Goal: Transaction & Acquisition: Purchase product/service

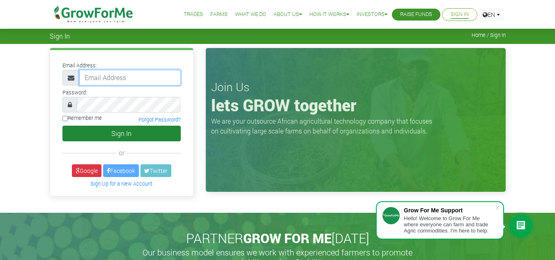
type input "frimpongwendy4@gmail.com"
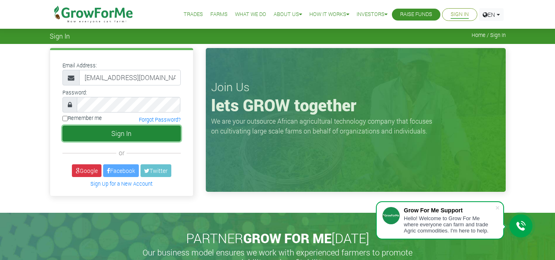
click at [145, 135] on button "Sign In" at bounding box center [121, 134] width 118 height 16
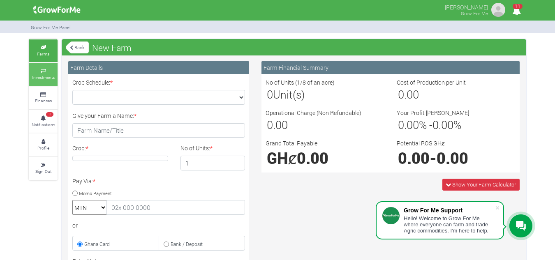
click at [46, 74] on link "Investments" at bounding box center [43, 74] width 29 height 23
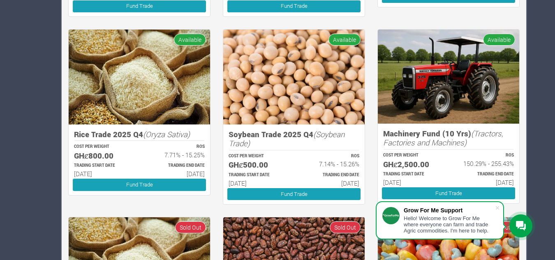
scroll to position [329, 0]
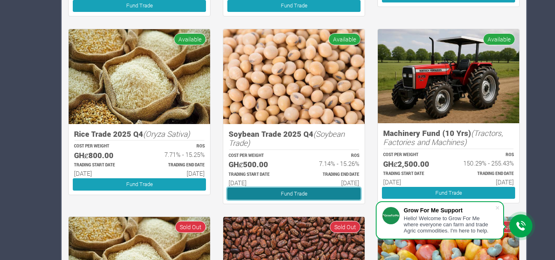
click at [316, 188] on link "Fund Trade" at bounding box center [293, 194] width 133 height 12
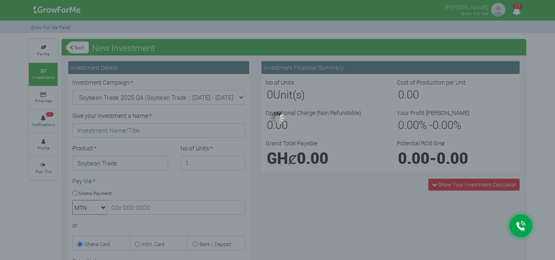
type input "1"
